Goal: Register for event/course

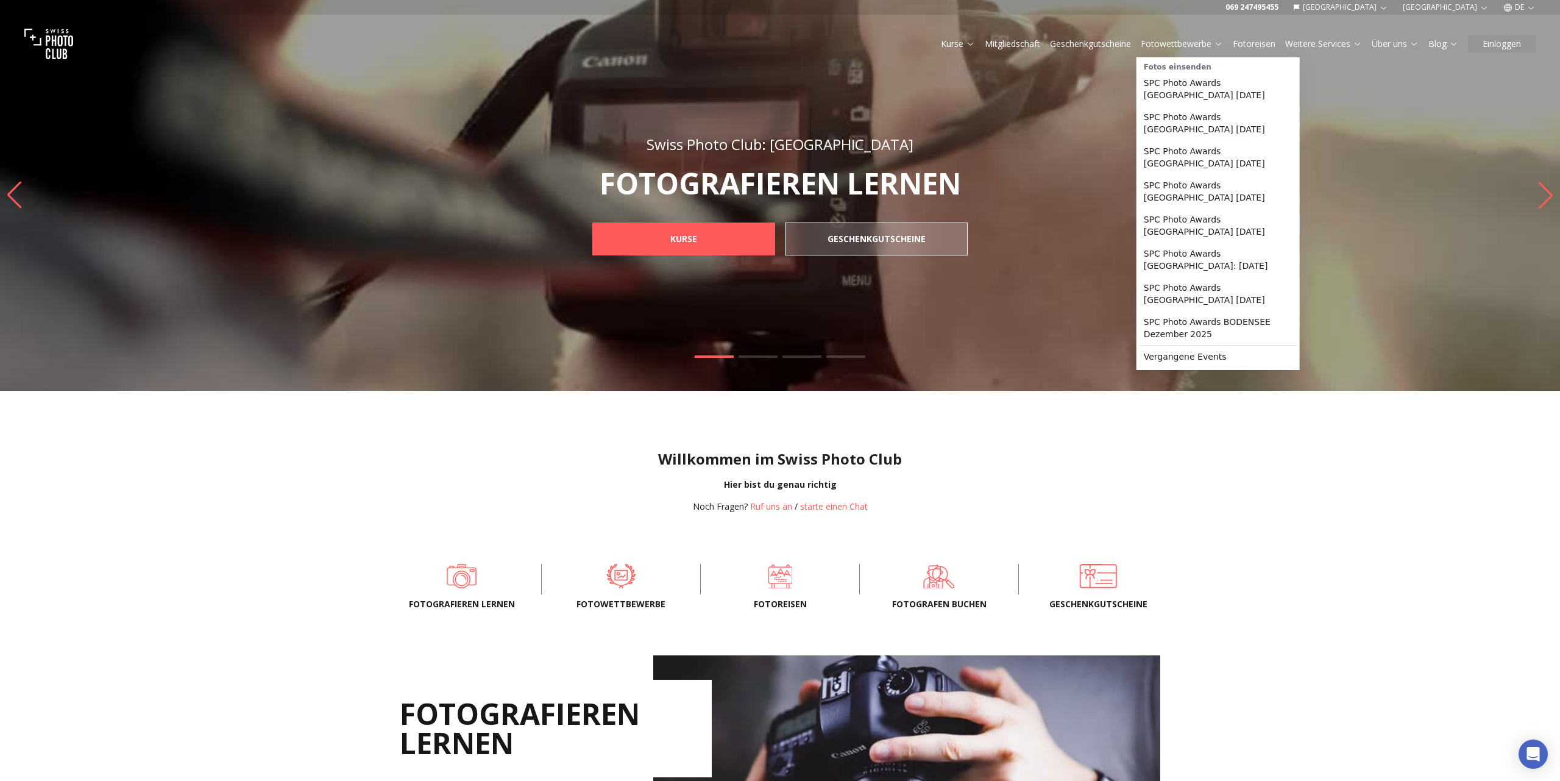
click at [1176, 43] on link "Fotowettbewerbe" at bounding box center [1182, 44] width 82 height 12
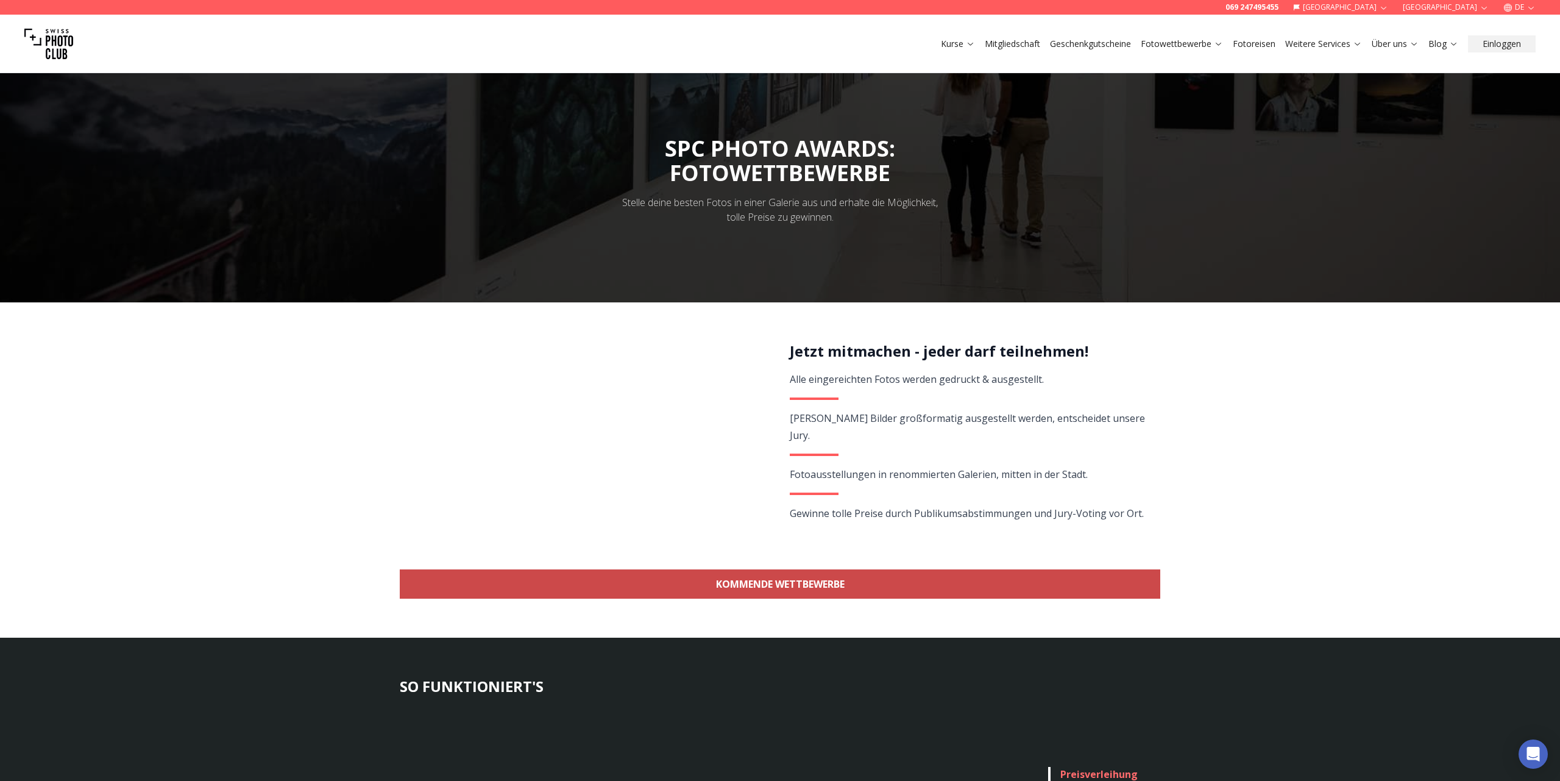
click at [856, 594] on link "KOMMENDE WETTBEWERBE" at bounding box center [780, 583] width 761 height 29
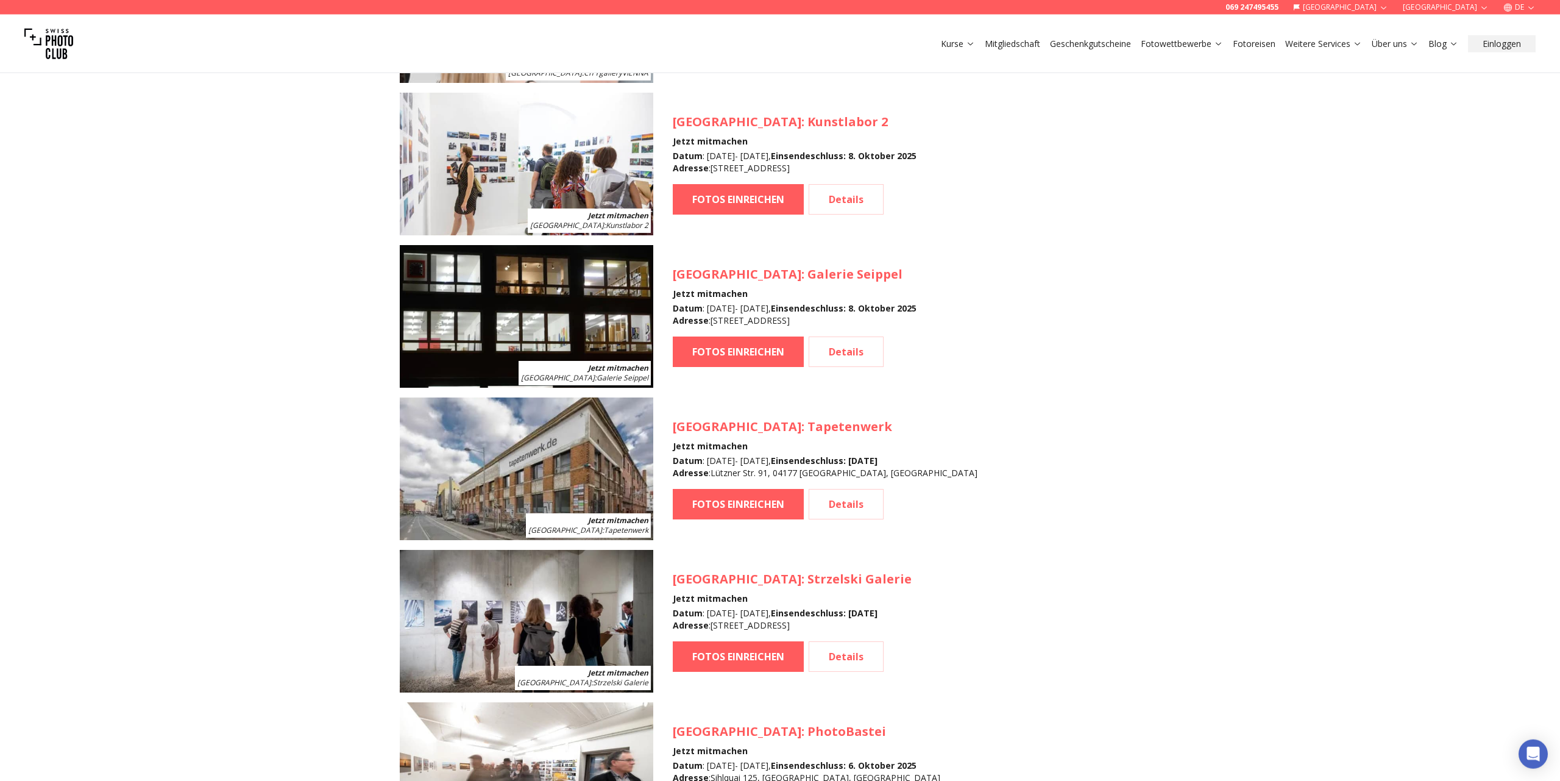
scroll to position [1403, 0]
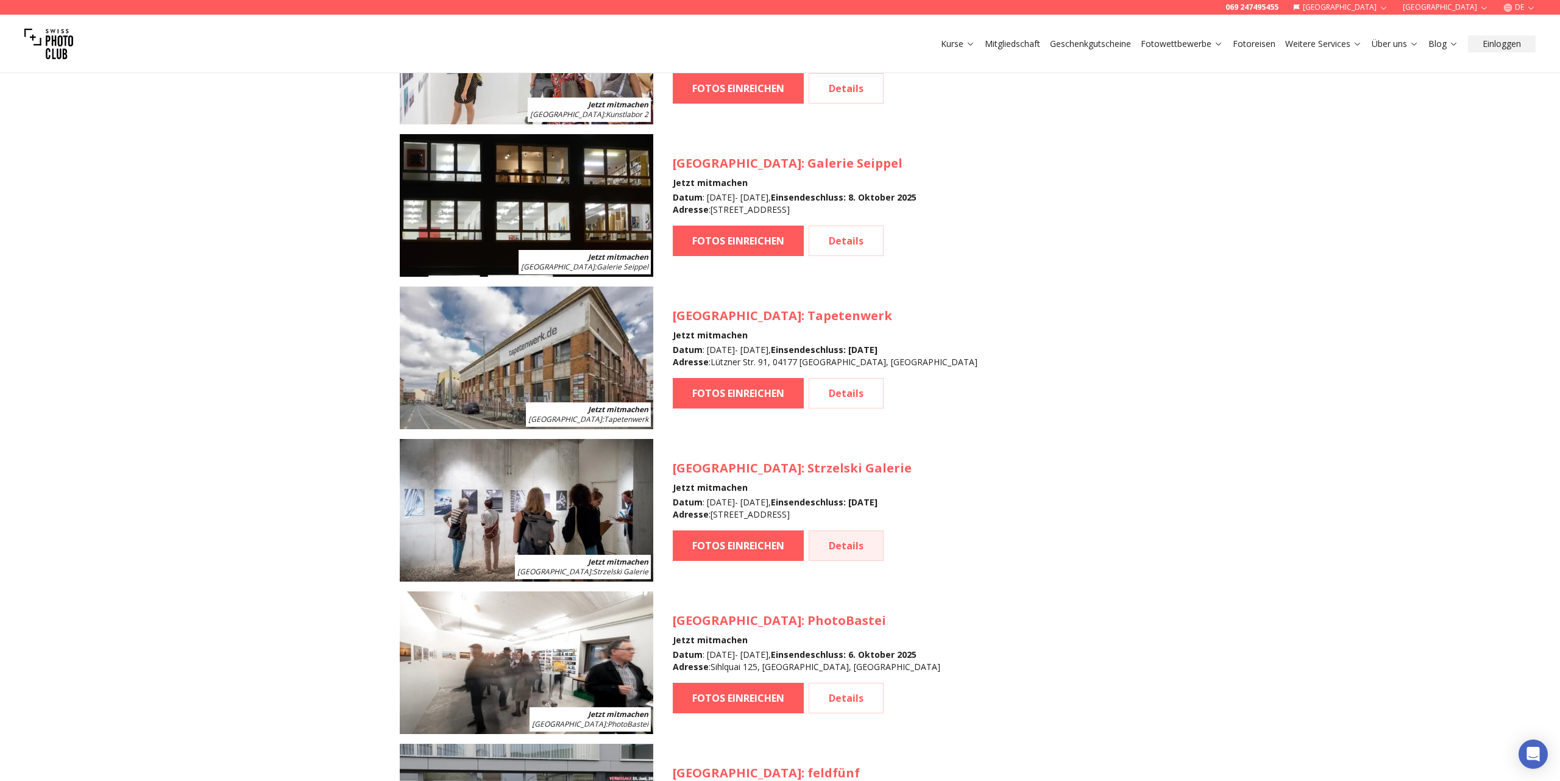
click at [863, 553] on link "Details" at bounding box center [846, 545] width 75 height 30
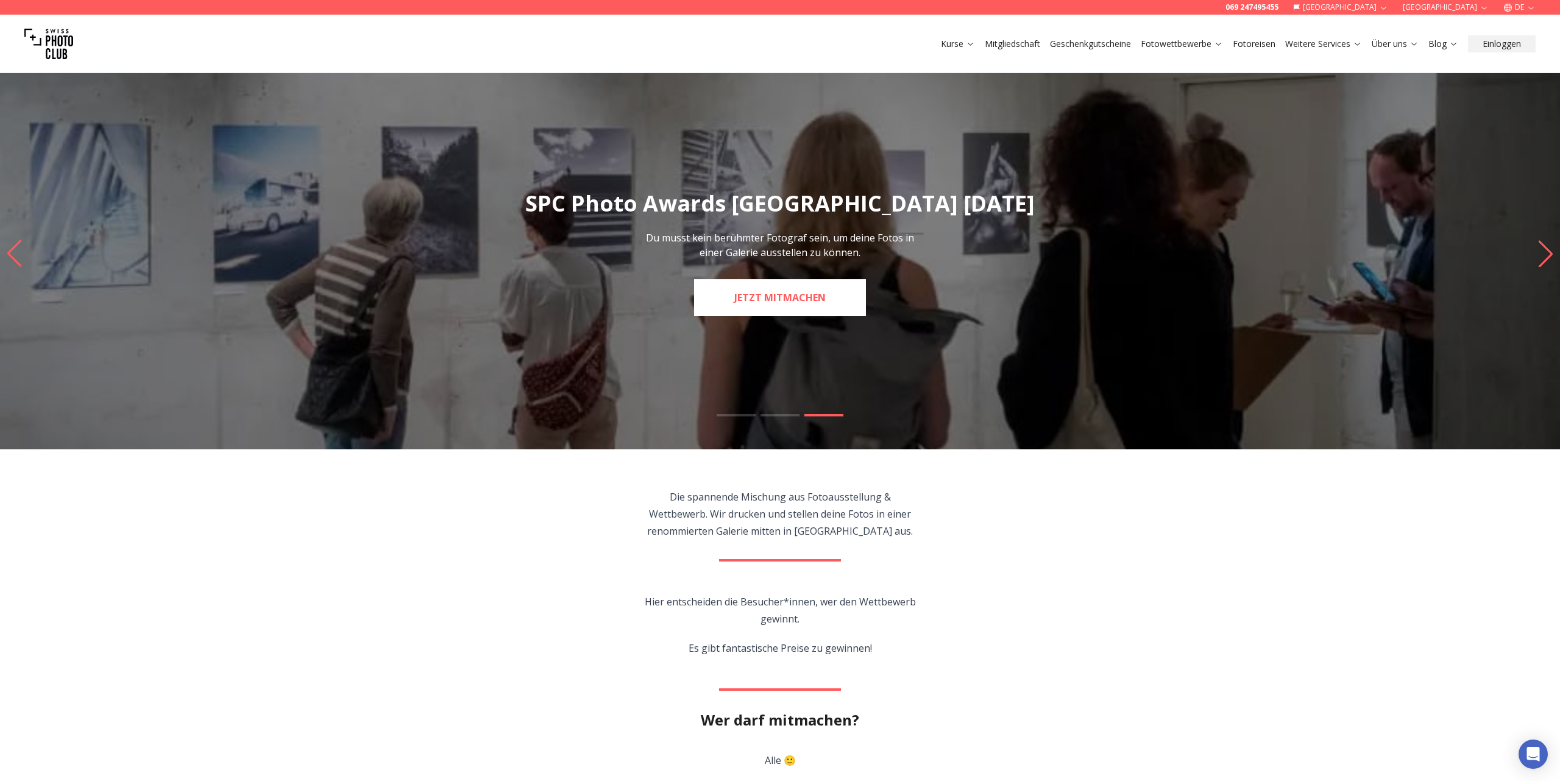
click at [802, 288] on link "JETZT MITMACHEN" at bounding box center [780, 297] width 172 height 37
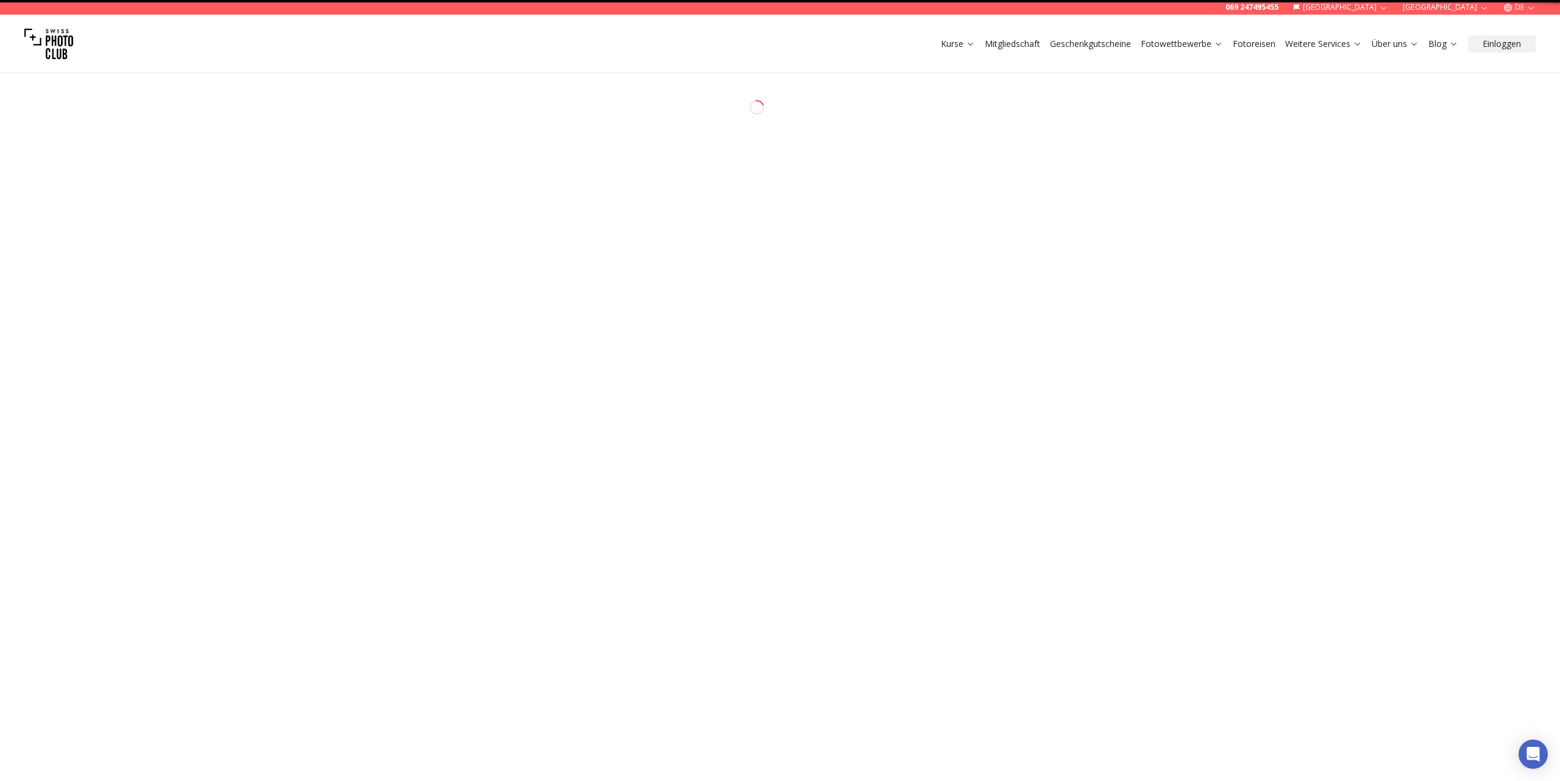
select select "*******"
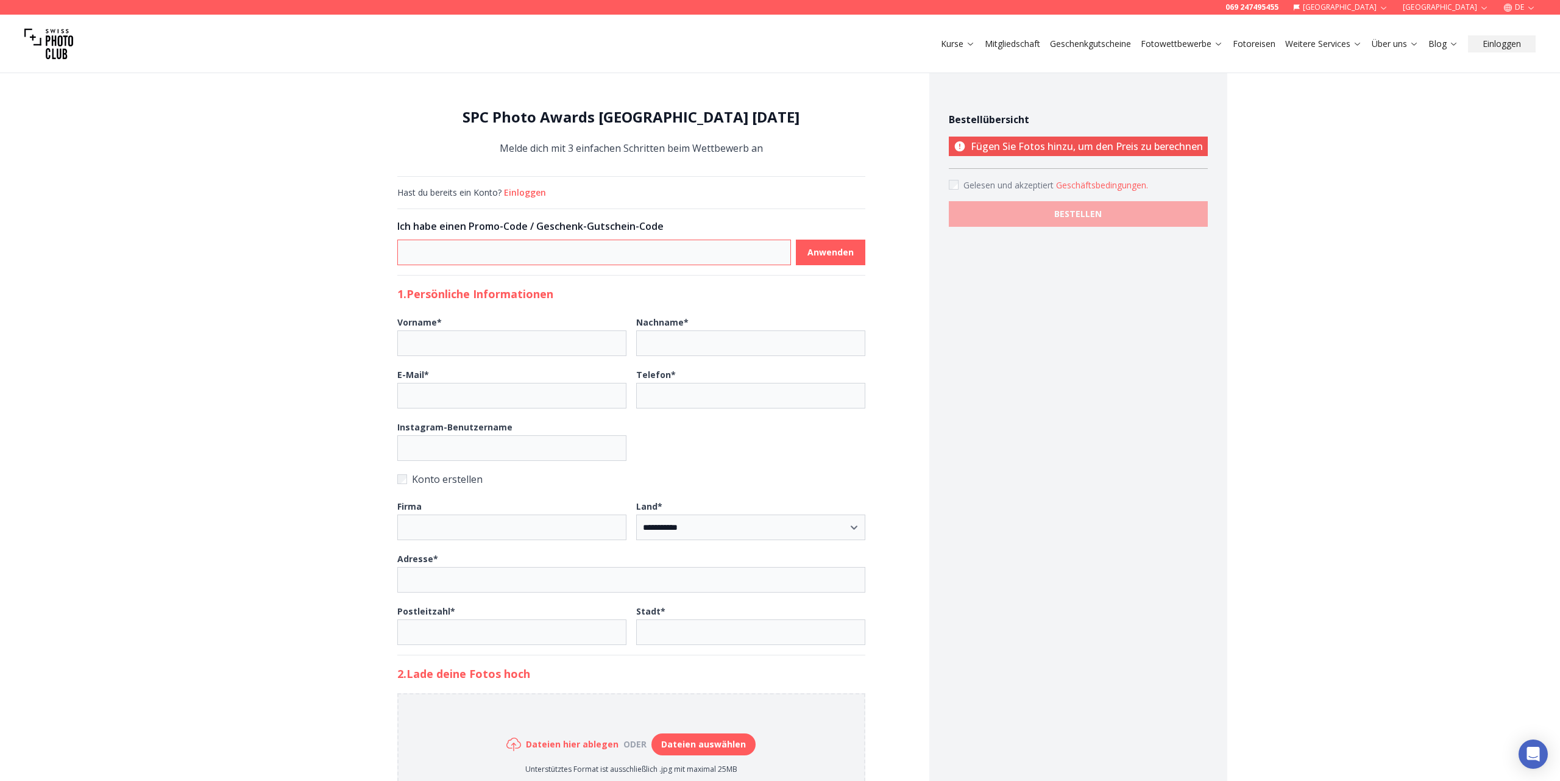
click at [492, 240] on input at bounding box center [594, 253] width 394 height 26
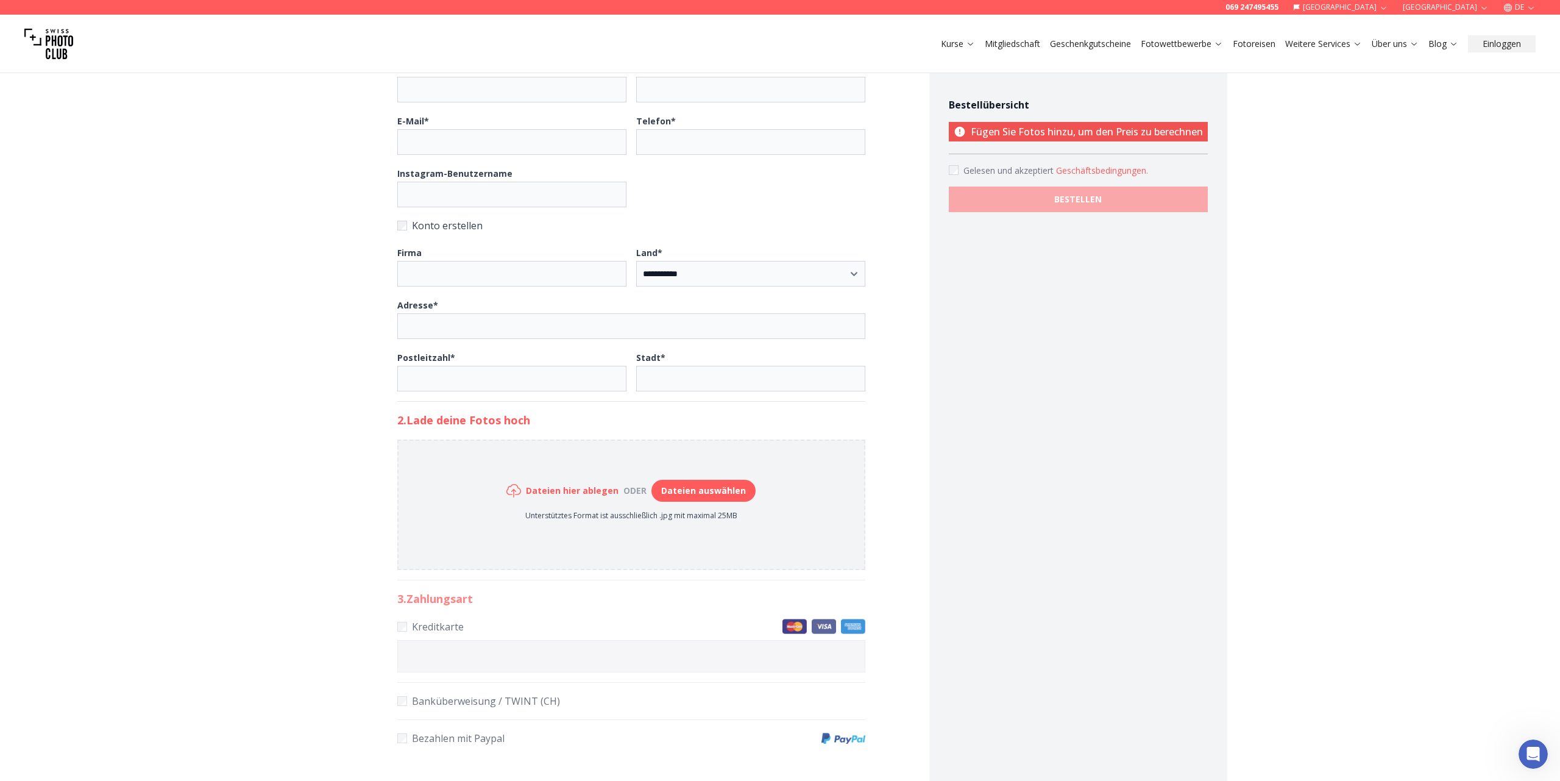
scroll to position [261, 0]
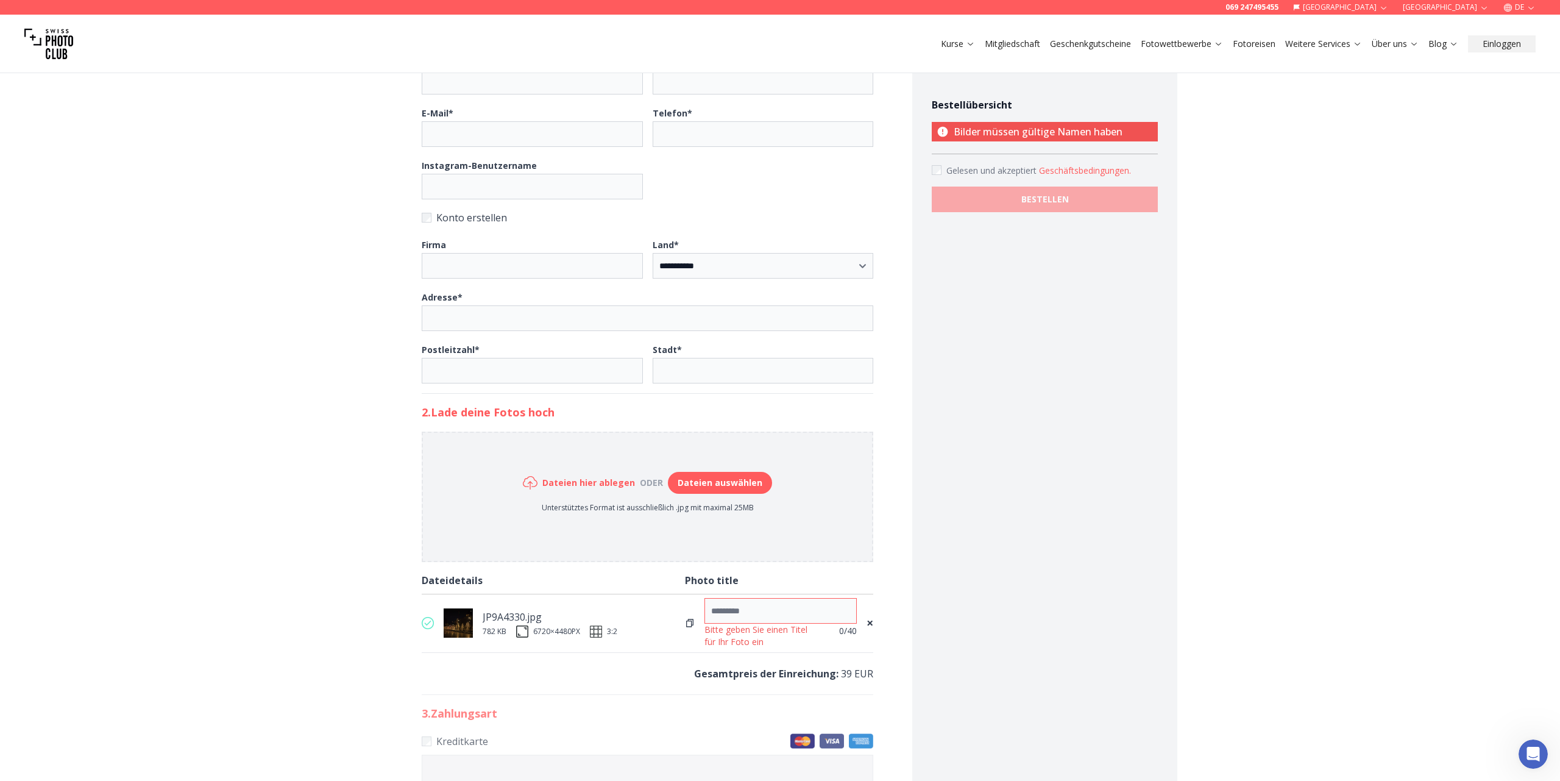
click at [745, 613] on input at bounding box center [781, 611] width 152 height 26
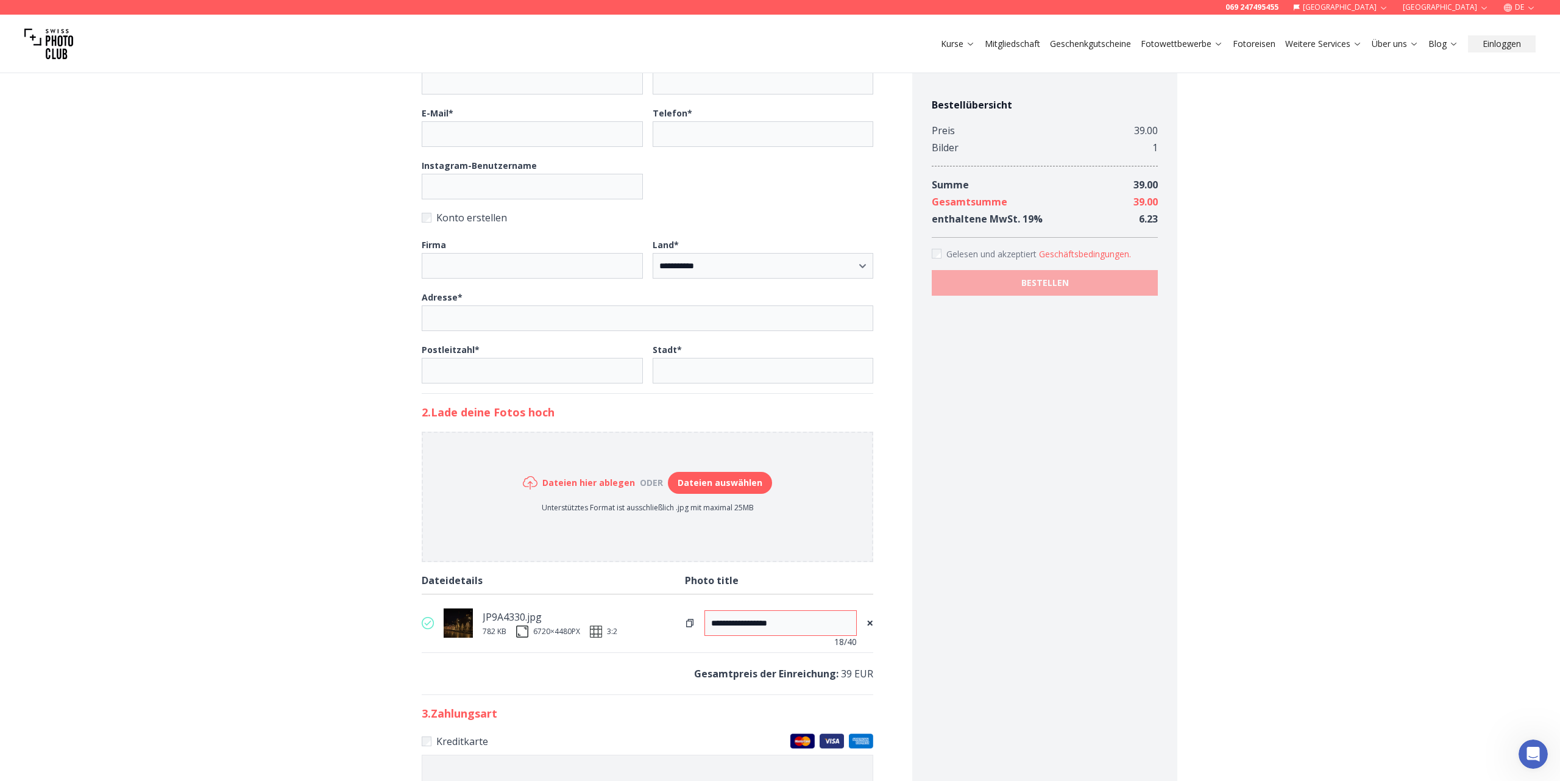
type input "**********"
click at [1004, 249] on span "Gelesen und akzeptiert" at bounding box center [993, 254] width 93 height 12
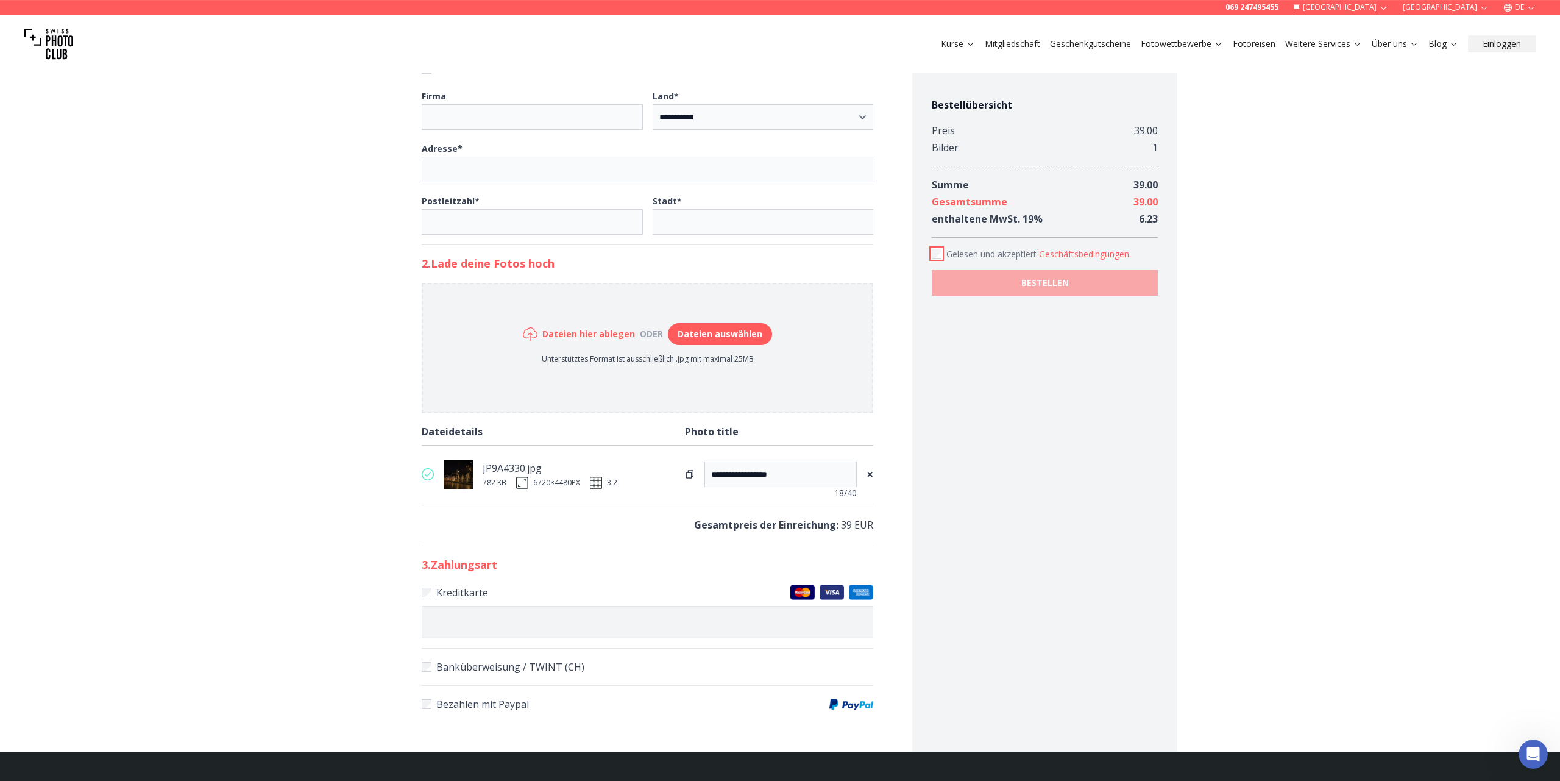
scroll to position [322, 0]
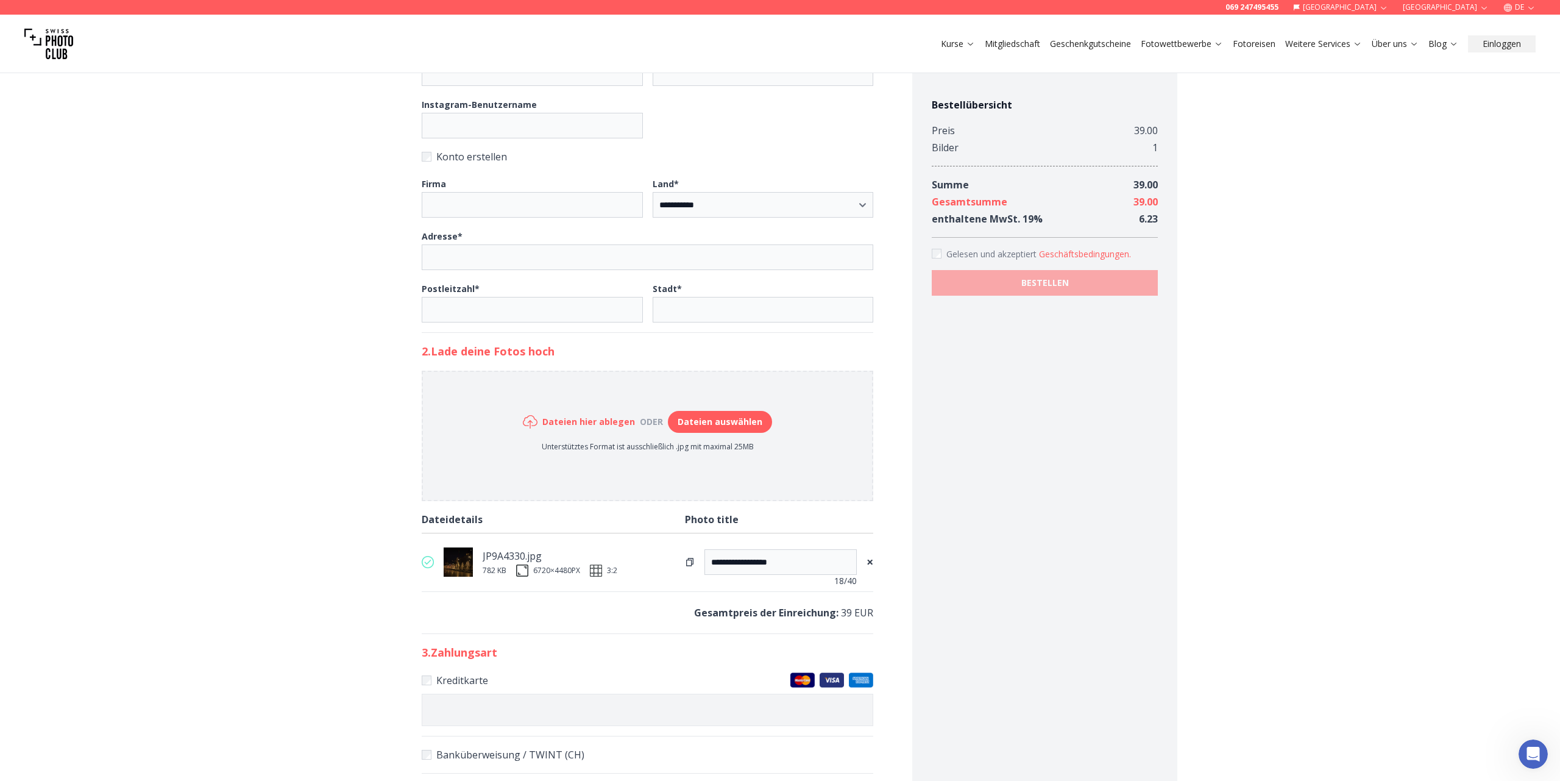
click at [869, 558] on span "×" at bounding box center [870, 561] width 7 height 17
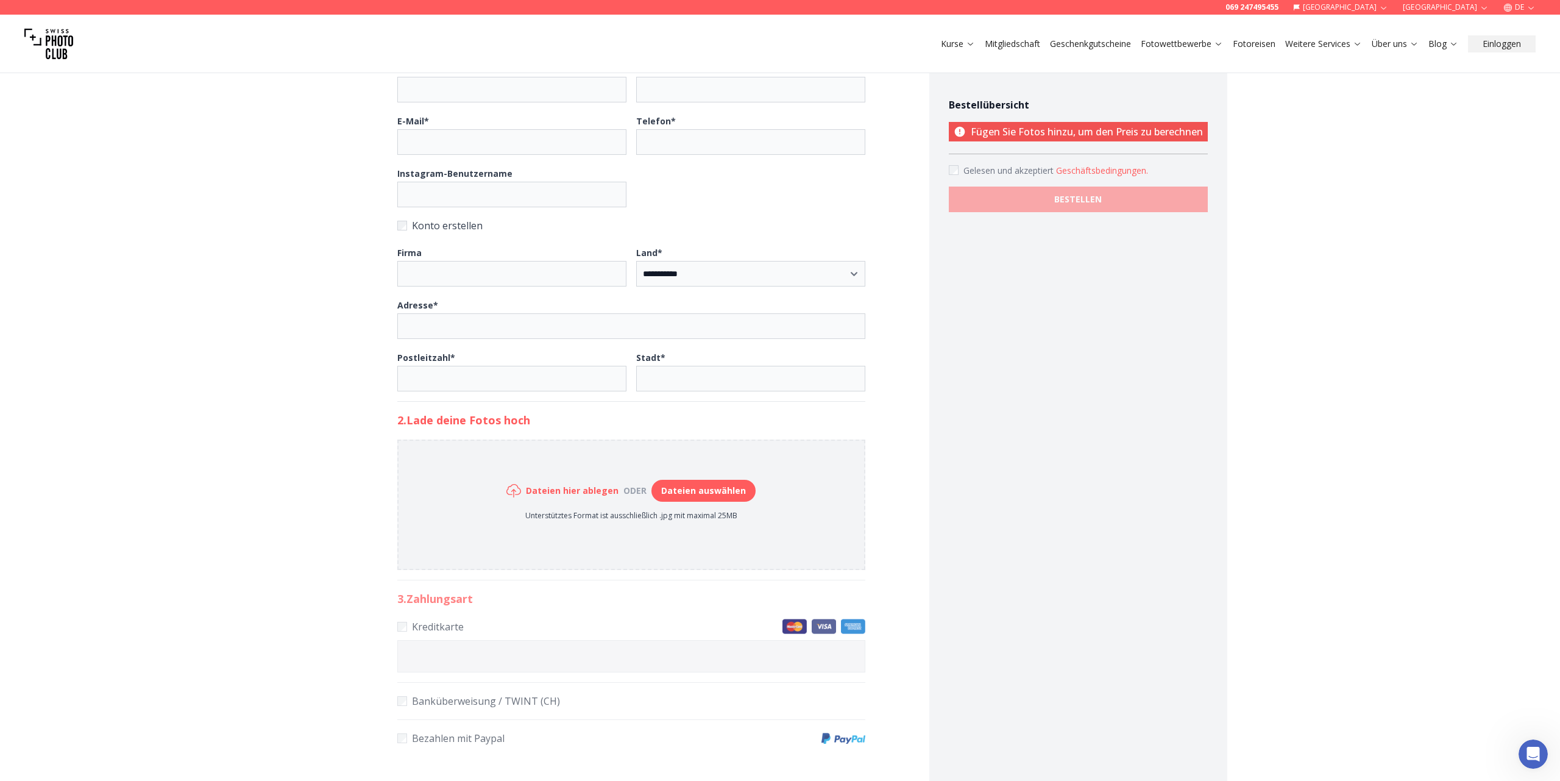
scroll to position [0, 0]
